Goal: Browse casually

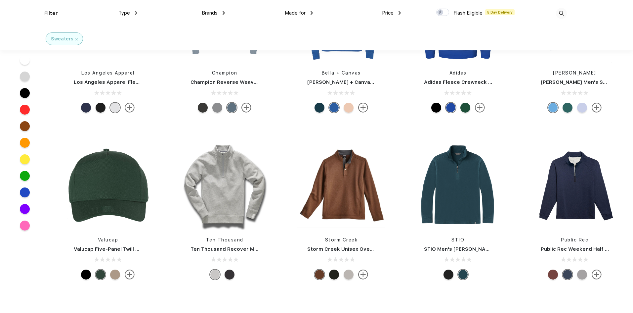
scroll to position [1092, 0]
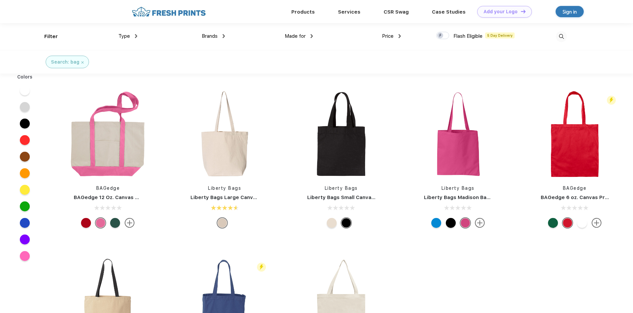
scroll to position [0, 0]
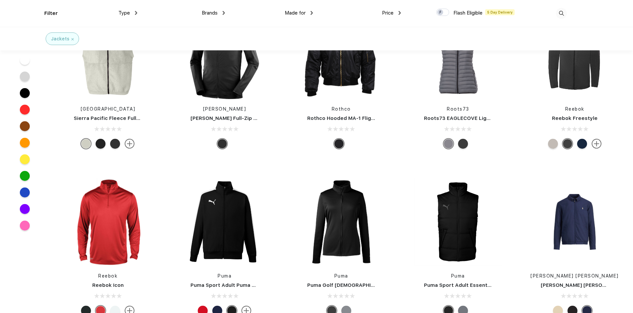
scroll to position [2879, 0]
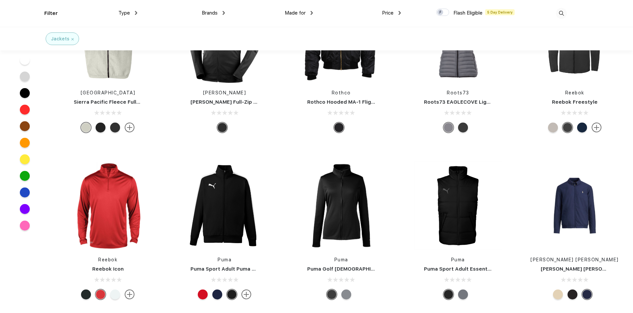
click at [125, 16] on span "Type" at bounding box center [124, 13] width 12 height 6
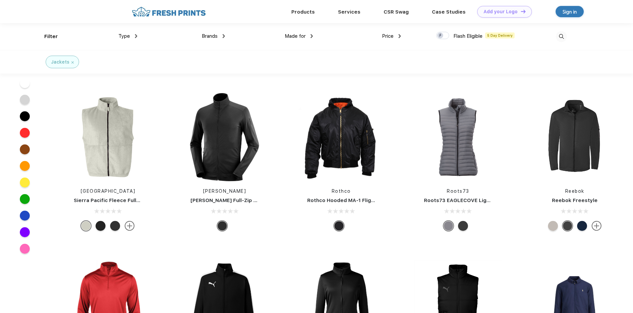
scroll to position [2747, 0]
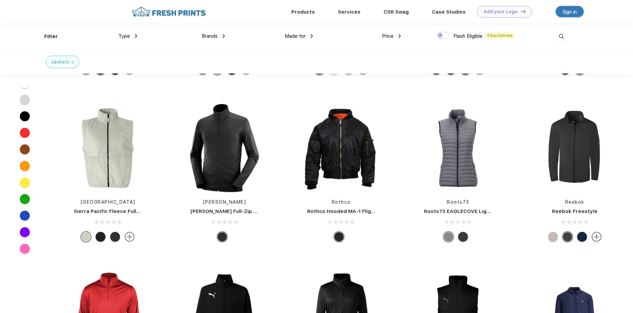
click at [432, 123] on img at bounding box center [458, 148] width 88 height 88
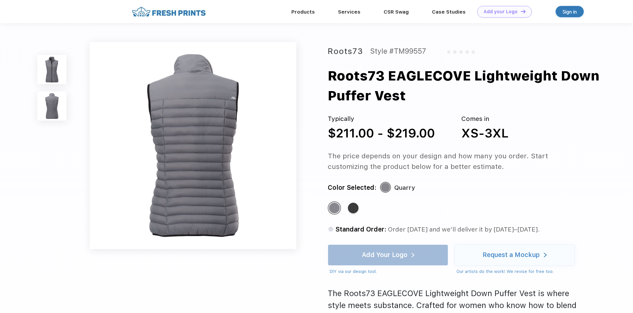
scroll to position [265, 0]
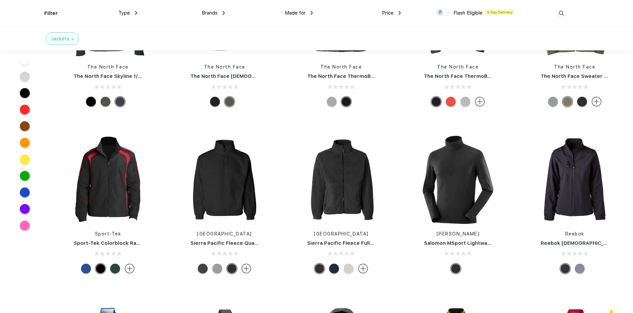
scroll to position [1092, 0]
